Goal: Navigation & Orientation: Understand site structure

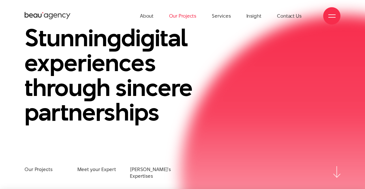
click at [180, 12] on link "Our Projects" at bounding box center [182, 16] width 27 height 32
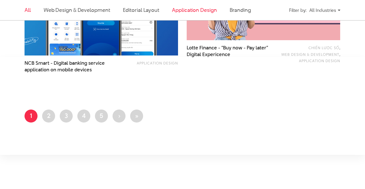
click at [191, 11] on link "Application Design" at bounding box center [194, 9] width 45 height 7
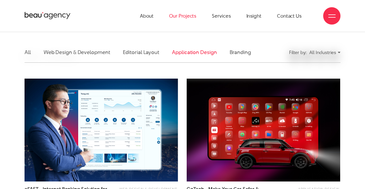
scroll to position [53, 0]
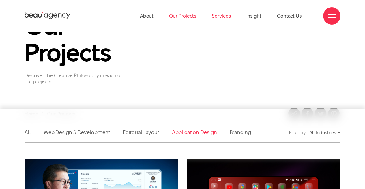
click at [227, 15] on link "Services" at bounding box center [221, 16] width 19 height 32
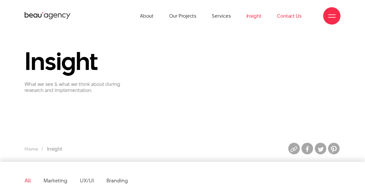
click at [285, 16] on link "Contact Us" at bounding box center [289, 16] width 25 height 32
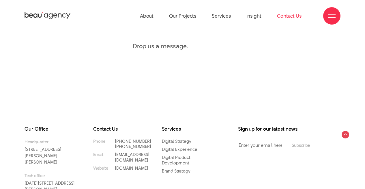
scroll to position [311, 0]
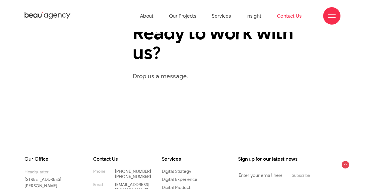
click at [168, 81] on p "Drop us a message." at bounding box center [237, 76] width 208 height 10
click at [159, 81] on p "Drop us a message." at bounding box center [237, 76] width 208 height 10
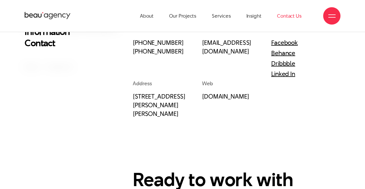
scroll to position [129, 0]
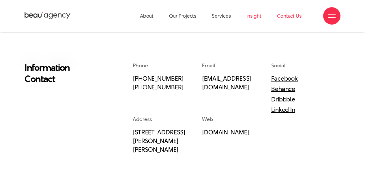
click at [250, 10] on link "Insight" at bounding box center [253, 16] width 15 height 32
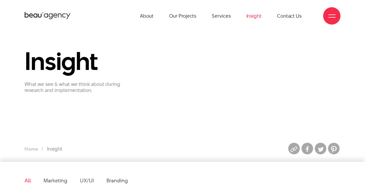
click at [59, 18] on icon at bounding box center [48, 15] width 46 height 9
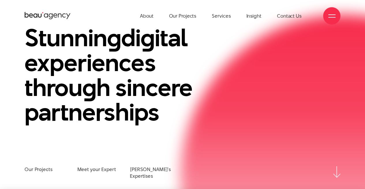
click at [331, 16] on div at bounding box center [331, 15] width 7 height 7
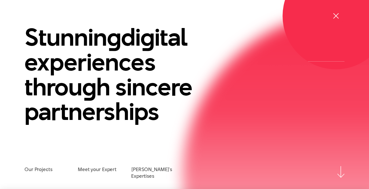
click at [331, 16] on div at bounding box center [335, 15] width 17 height 17
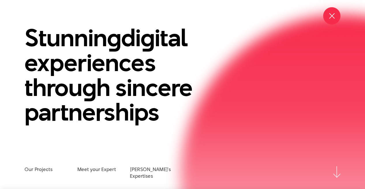
click at [331, 16] on span at bounding box center [331, 15] width 5 height 5
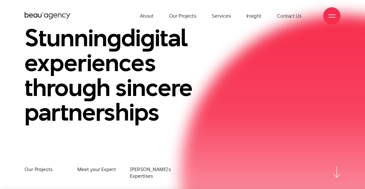
click at [331, 16] on div at bounding box center [331, 15] width 7 height 7
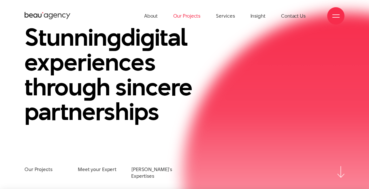
click at [193, 14] on link "Our Projects" at bounding box center [186, 16] width 27 height 32
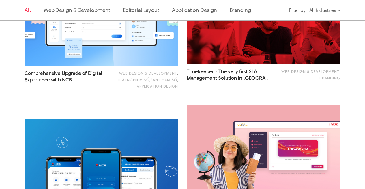
scroll to position [935, 0]
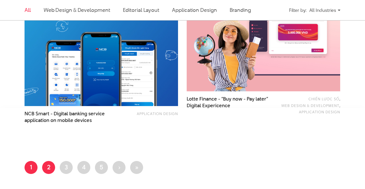
click at [50, 163] on link "Page 2" at bounding box center [48, 167] width 13 height 13
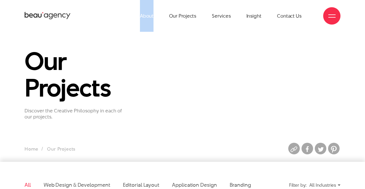
click at [47, 11] on div "About Our Projects Services Insight Contact Us" at bounding box center [183, 16] width 316 height 32
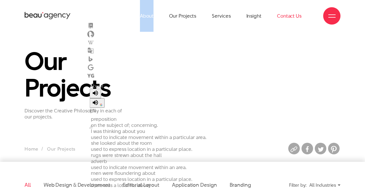
click at [282, 29] on link "Contact Us" at bounding box center [289, 16] width 25 height 32
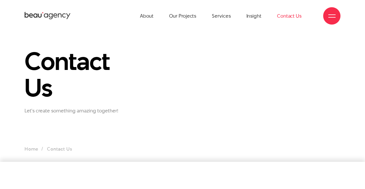
click at [40, 22] on div "About Our Projects Services Insight Contact Us" at bounding box center [183, 16] width 316 height 32
click at [46, 16] on icon at bounding box center [48, 15] width 46 height 9
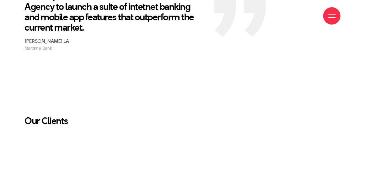
scroll to position [980, 0]
